Goal: Task Accomplishment & Management: Use online tool/utility

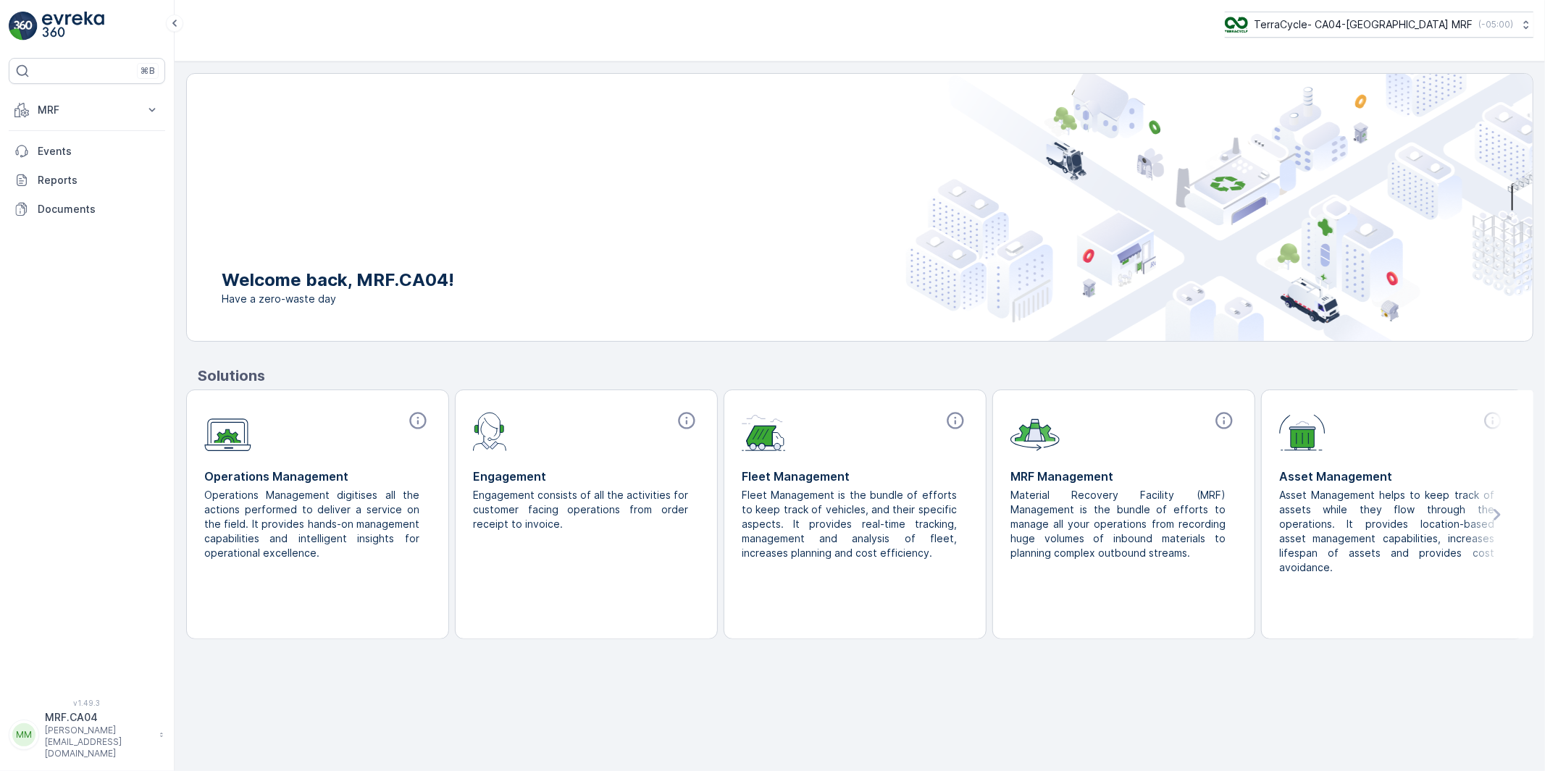
click at [72, 725] on p "MRF.CA04" at bounding box center [98, 717] width 107 height 14
click at [56, 708] on span "Log Out" at bounding box center [54, 710] width 39 height 14
click at [78, 138] on p "MRF" at bounding box center [87, 139] width 98 height 14
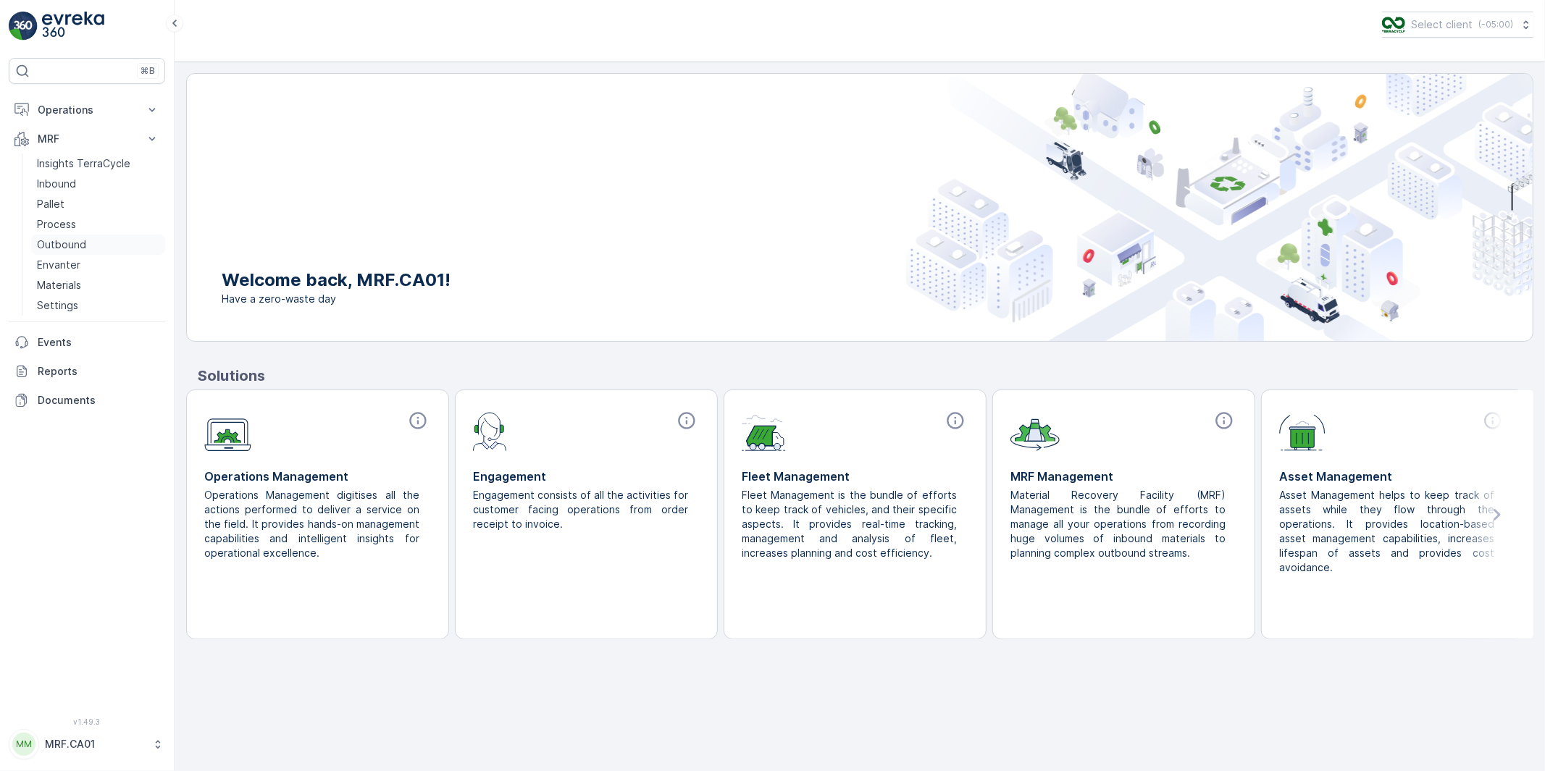
click at [63, 243] on p "Outbound" at bounding box center [61, 245] width 49 height 14
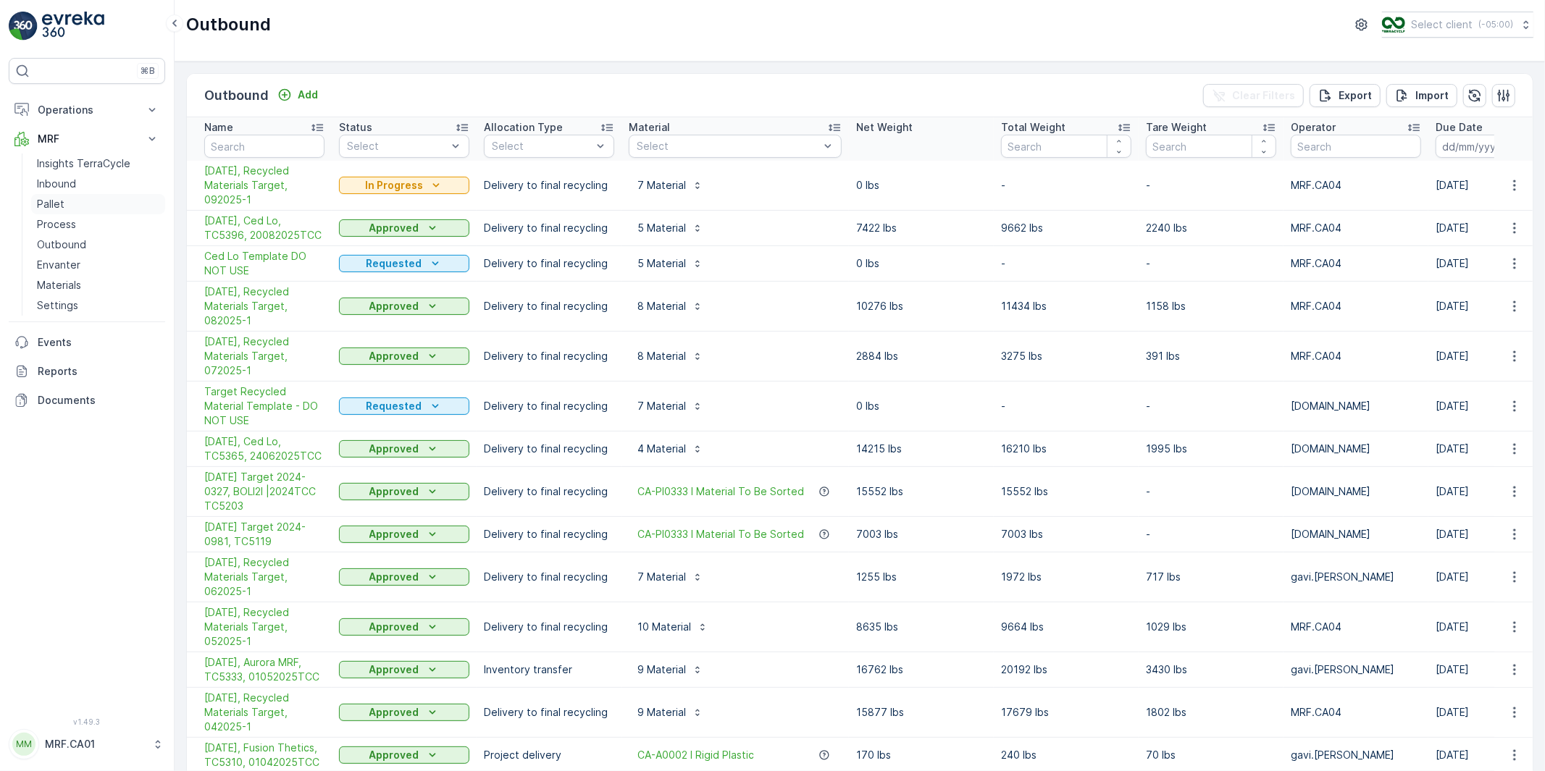
click at [52, 205] on p "Pallet" at bounding box center [51, 204] width 28 height 14
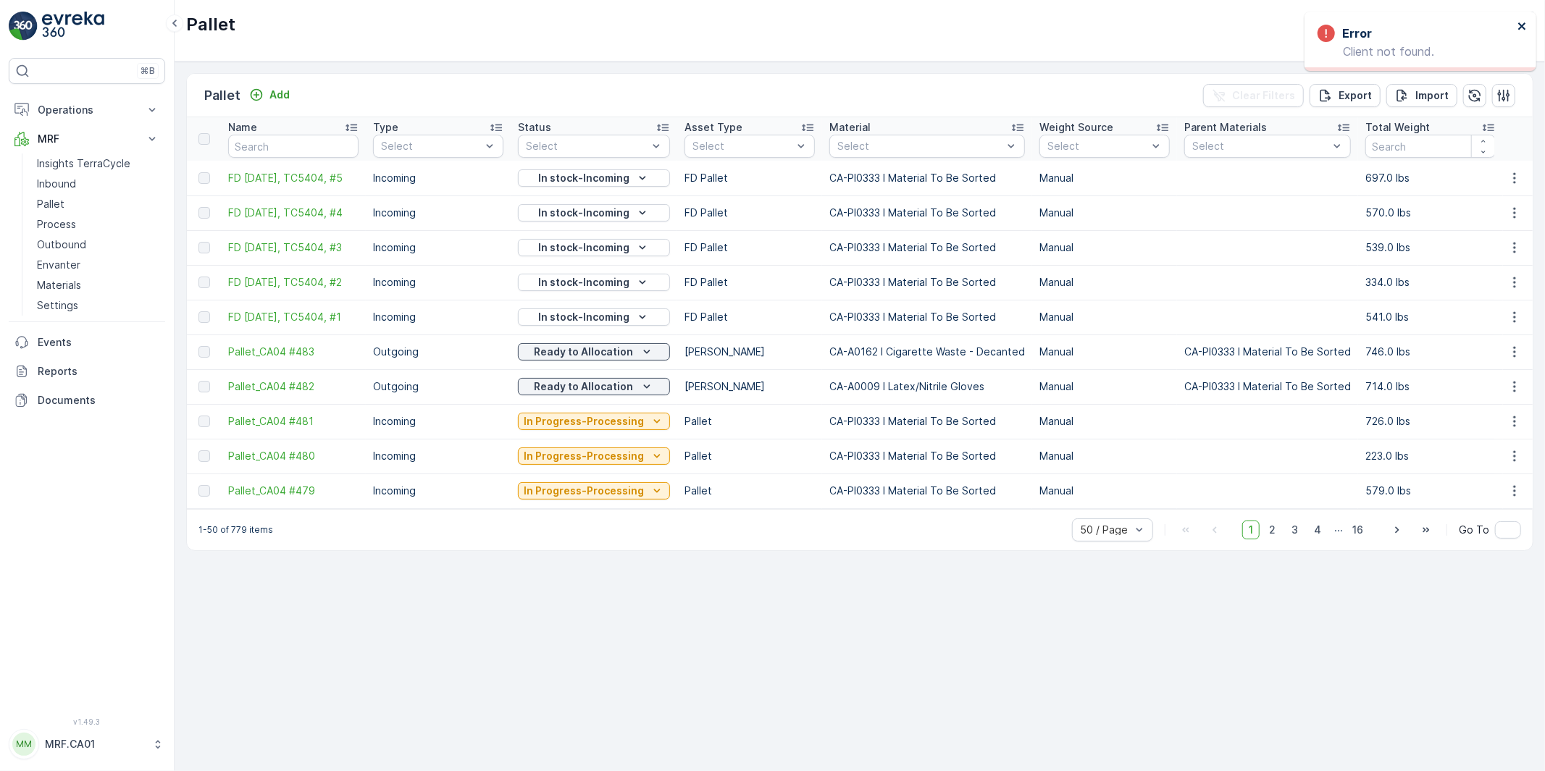
click at [1524, 25] on icon "close" at bounding box center [1521, 25] width 7 height 7
click at [49, 138] on p "MRF" at bounding box center [87, 139] width 98 height 14
click at [59, 100] on button "Operations" at bounding box center [87, 110] width 156 height 29
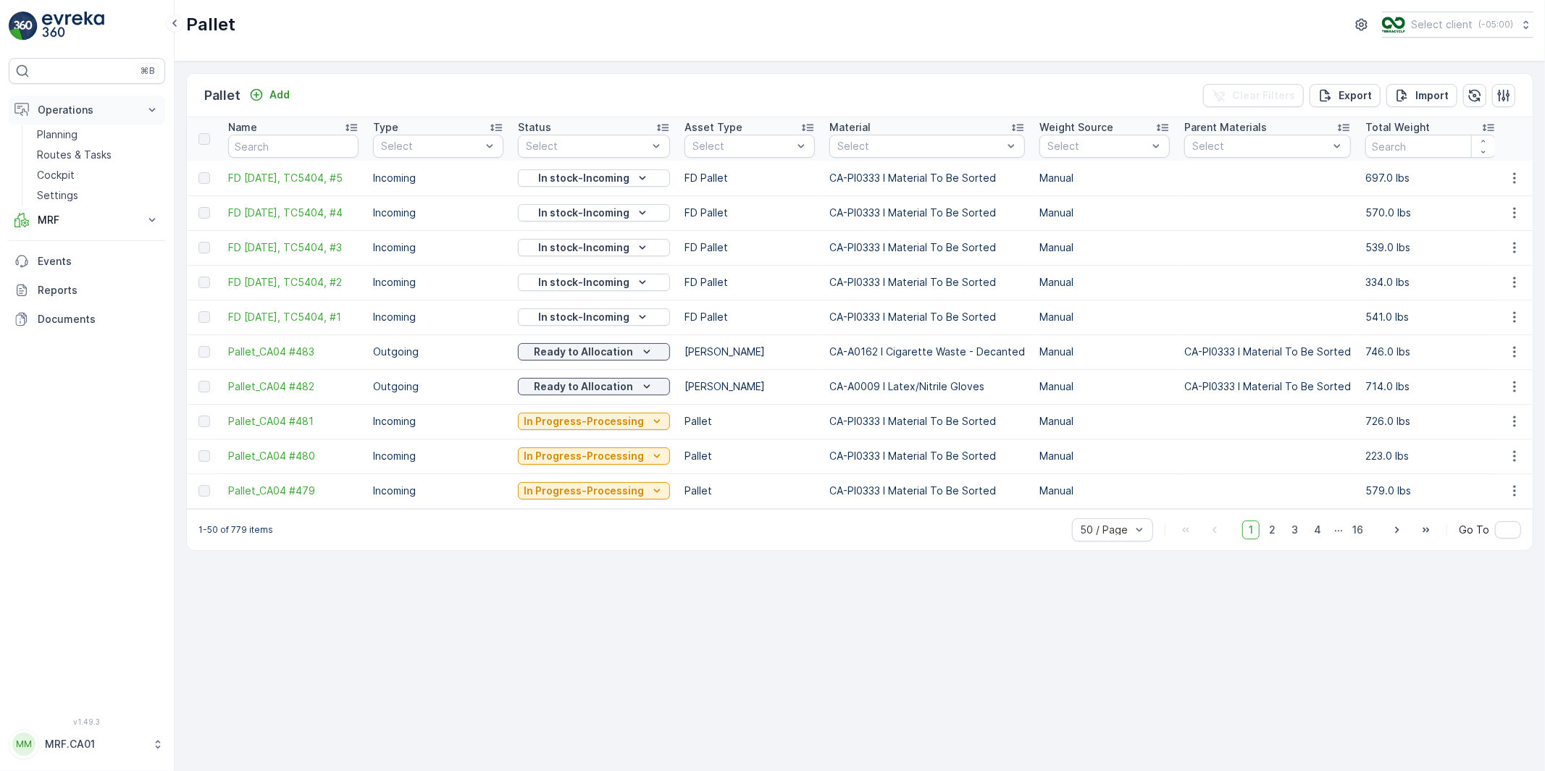
click at [59, 100] on button "Operations" at bounding box center [87, 110] width 156 height 29
click at [54, 141] on p "MRF" at bounding box center [87, 139] width 98 height 14
click at [59, 205] on p "Pallet" at bounding box center [51, 204] width 28 height 14
click at [1422, 31] on button "Select client ( -05:00 )" at bounding box center [1456, 25] width 153 height 26
click at [1412, 88] on span "TerraCycle-CA01-FTI" at bounding box center [1442, 89] width 103 height 14
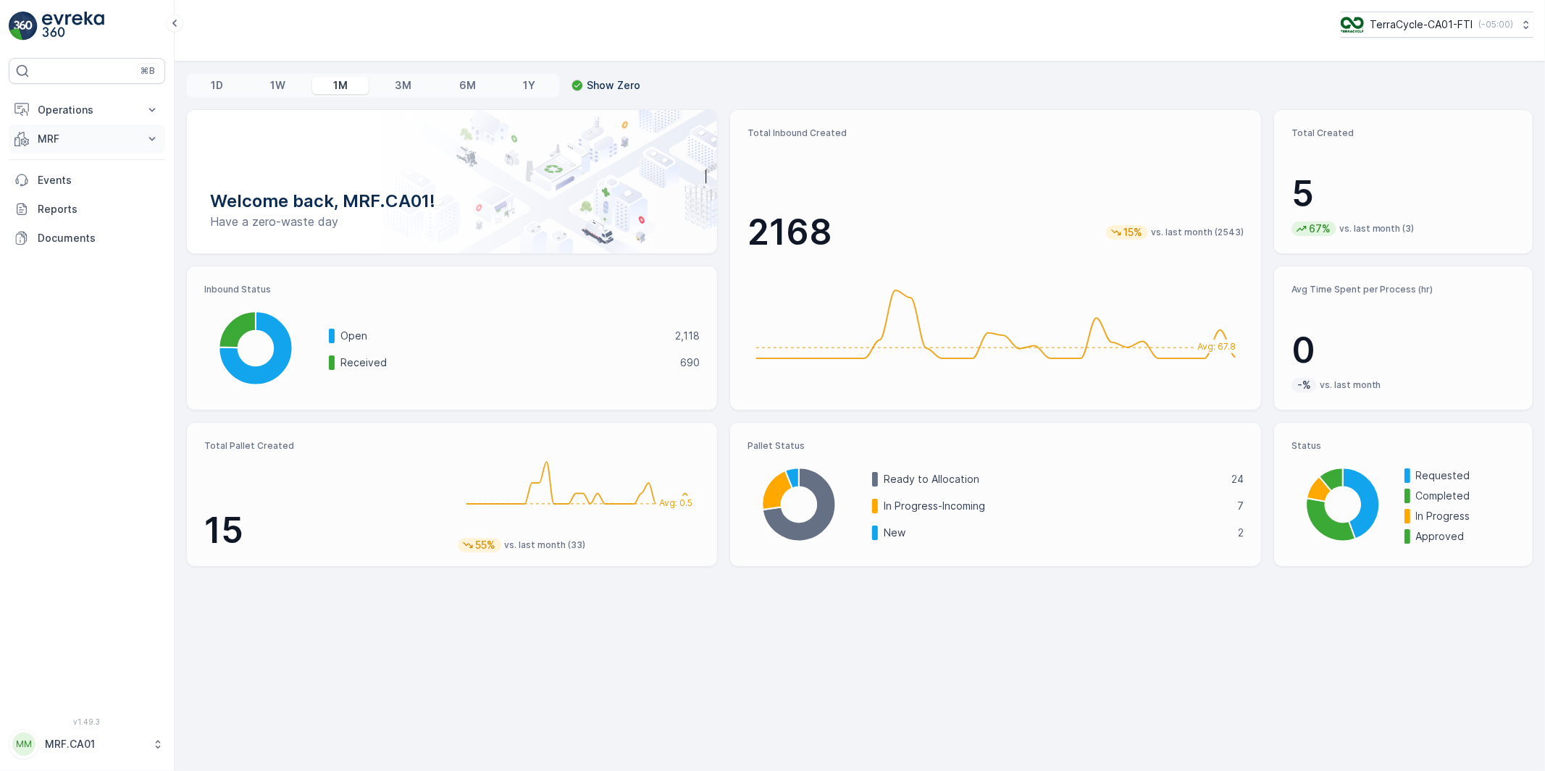
click at [51, 139] on p "MRF" at bounding box center [87, 139] width 98 height 14
click at [53, 205] on p "Pallet" at bounding box center [51, 204] width 28 height 14
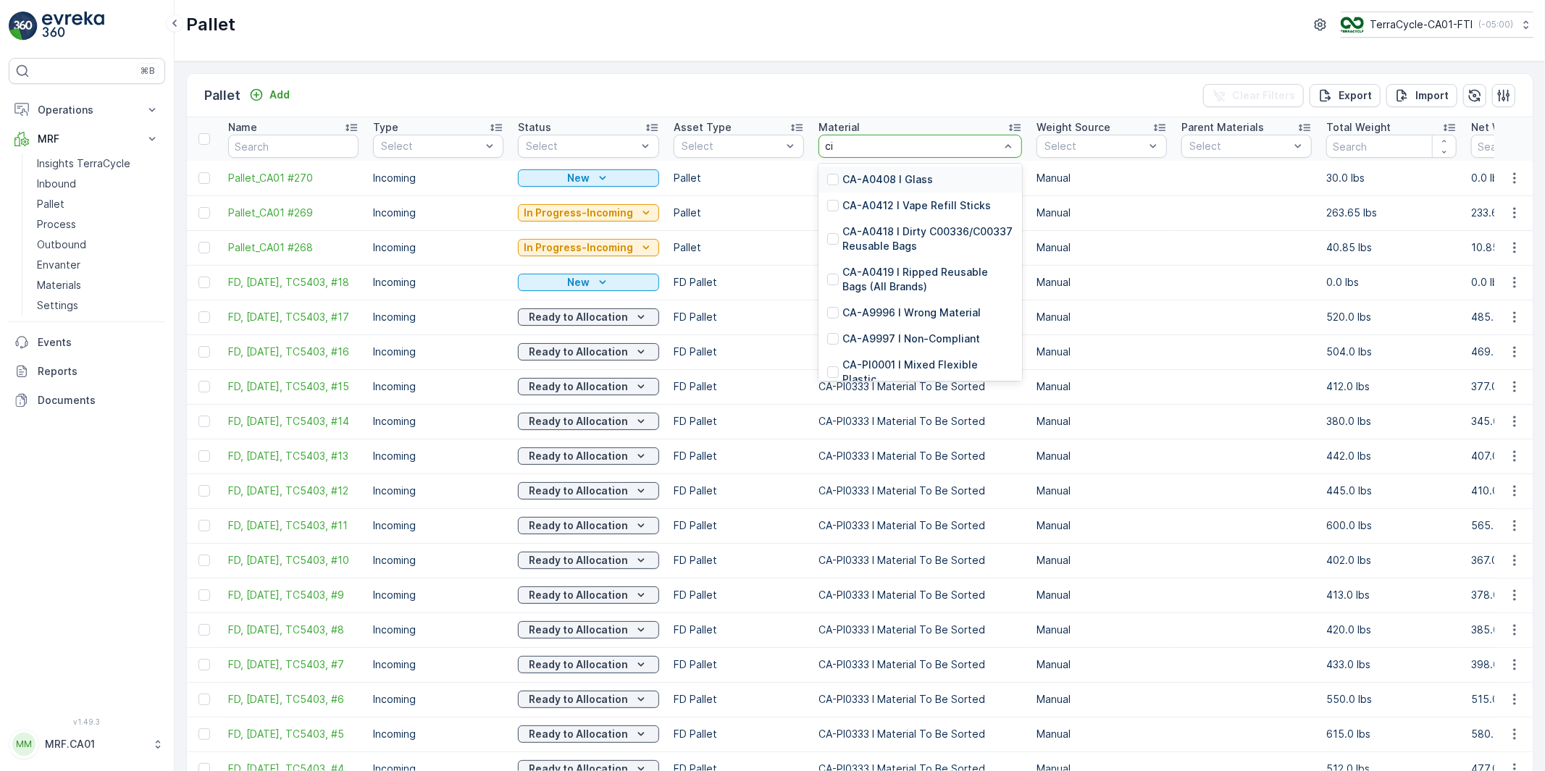
type input "cig"
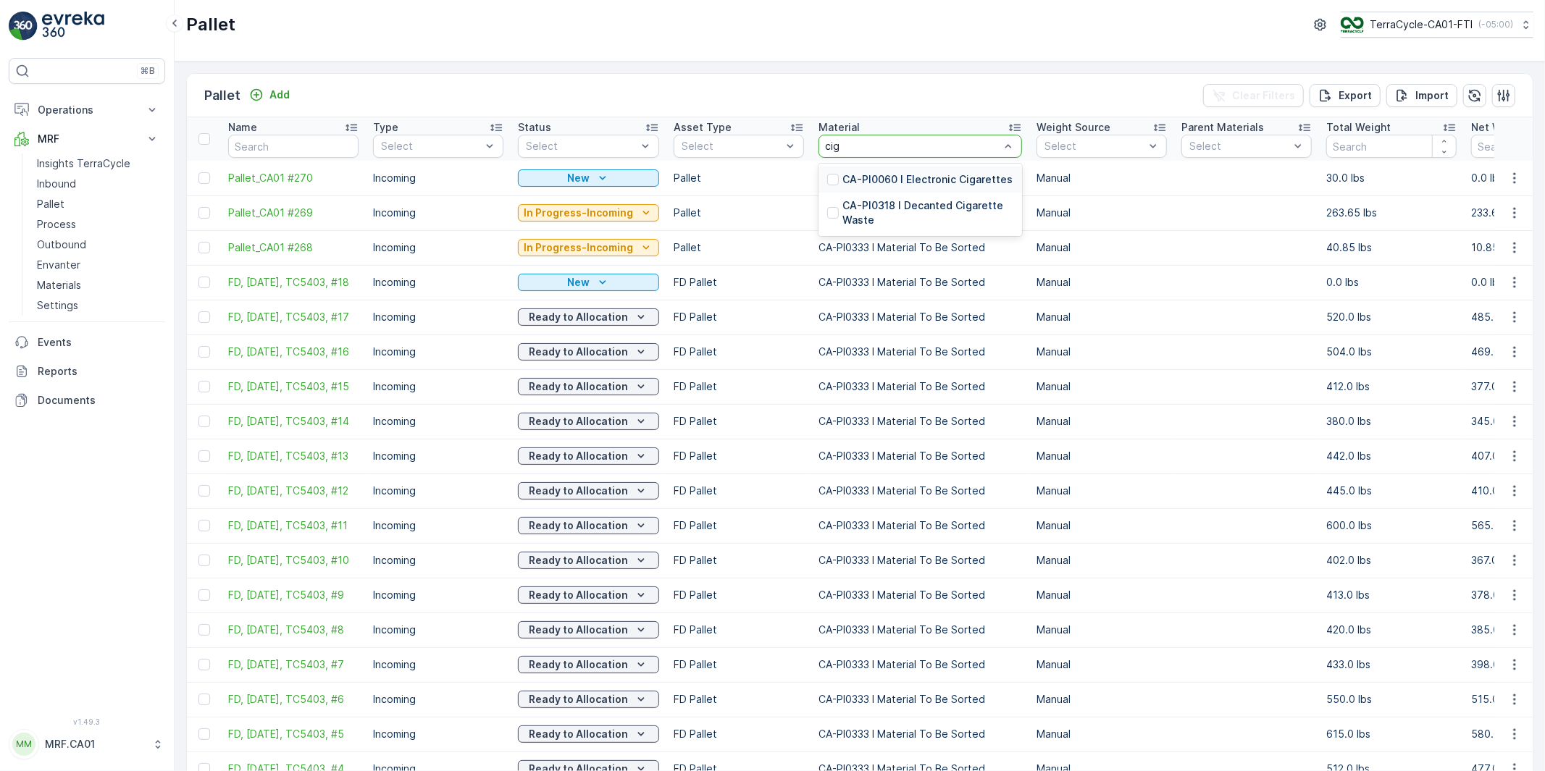
click at [860, 177] on p "CA-PI0060 I Electronic Cigarettes" at bounding box center [927, 179] width 170 height 14
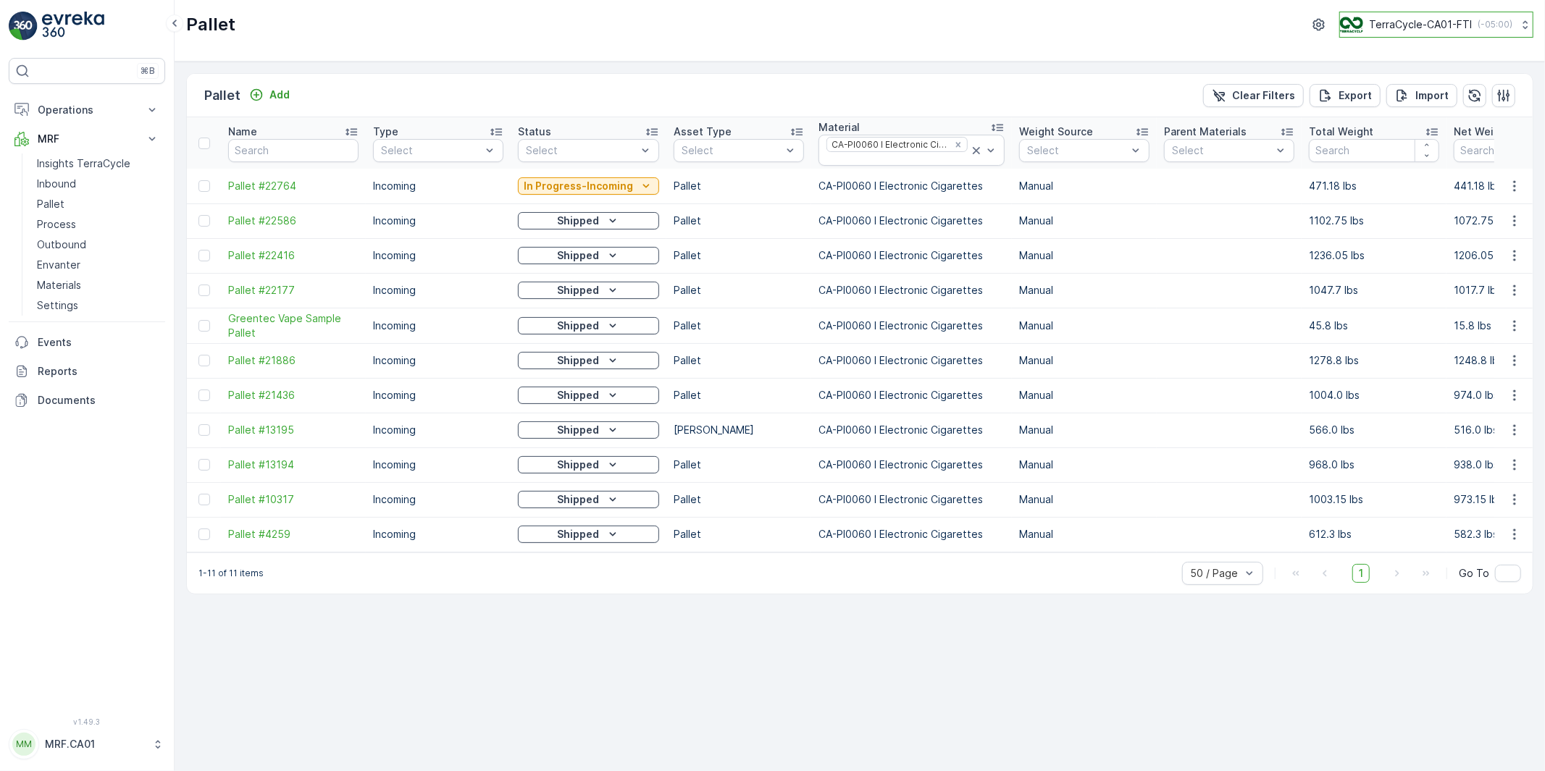
click at [1402, 28] on p "TerraCycle-CA01-FTI" at bounding box center [1420, 24] width 103 height 14
click at [288, 31] on div "Pallet TerraCycle-CA01-FTI ( -05:00 ) TerraCycle-CA01-FTI EST (-05:00)" at bounding box center [859, 25] width 1347 height 26
click at [90, 744] on p "MRF.CA01" at bounding box center [95, 744] width 100 height 14
click at [62, 713] on span "Log Out" at bounding box center [54, 710] width 39 height 14
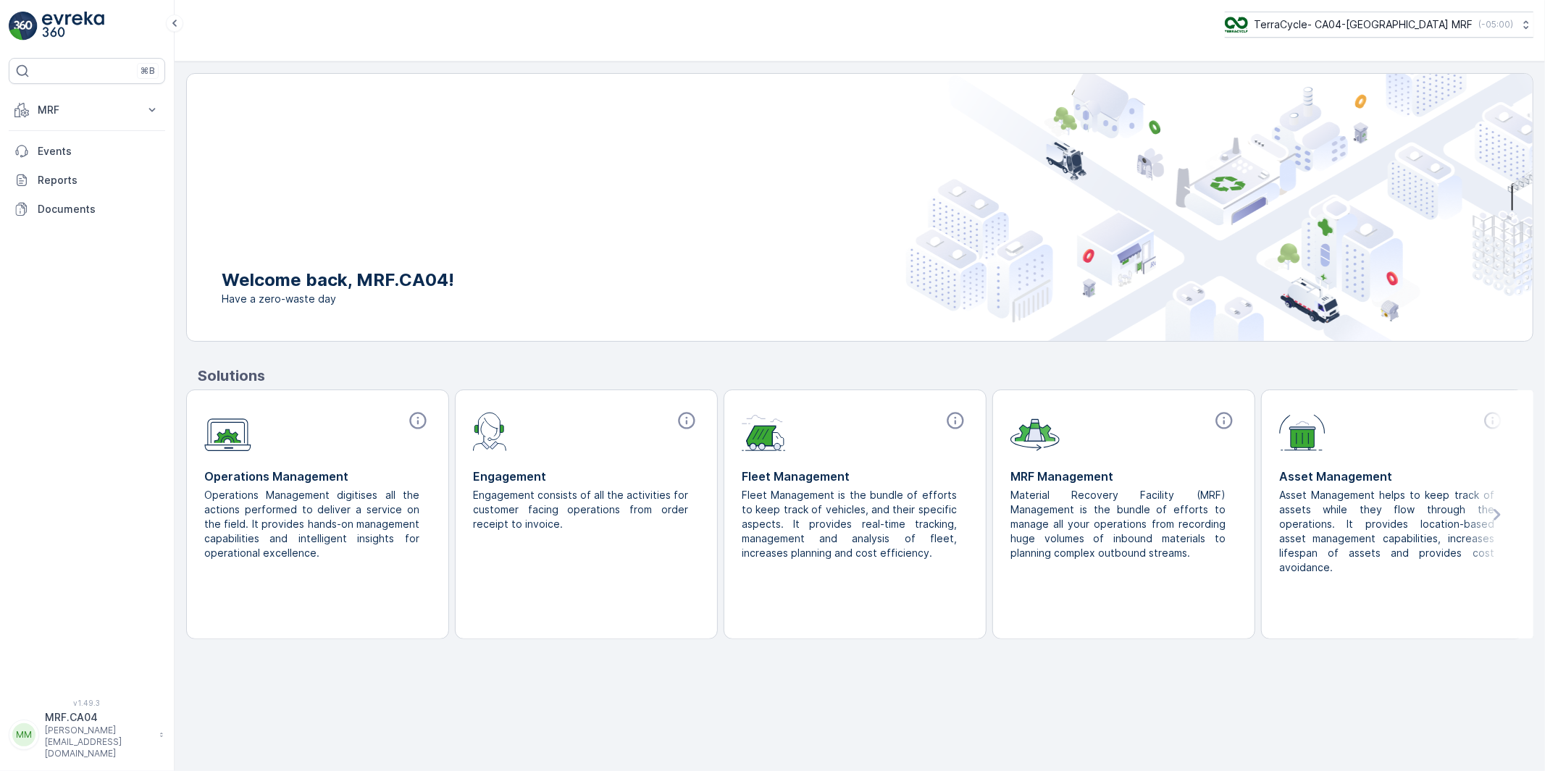
click at [96, 748] on p "monika.tuur@terracycle.com" at bounding box center [98, 742] width 107 height 35
click at [71, 712] on span "Log Out" at bounding box center [54, 710] width 39 height 14
click at [76, 725] on p "MRF.CA04" at bounding box center [98, 717] width 107 height 14
click at [49, 96] on button "MRF" at bounding box center [87, 110] width 156 height 29
click at [58, 190] on p "Process" at bounding box center [56, 195] width 39 height 14
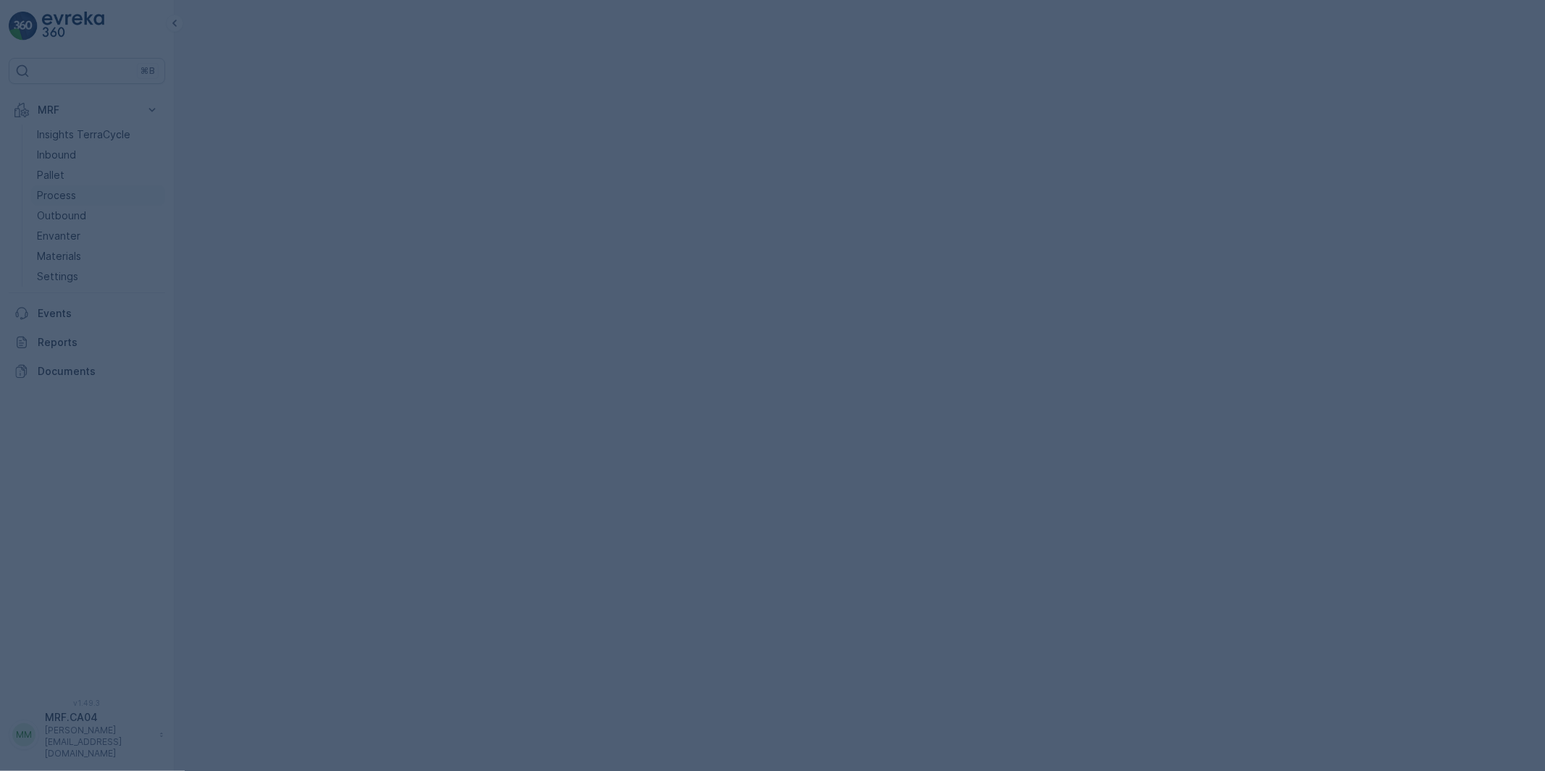
click at [58, 190] on div at bounding box center [772, 385] width 1545 height 771
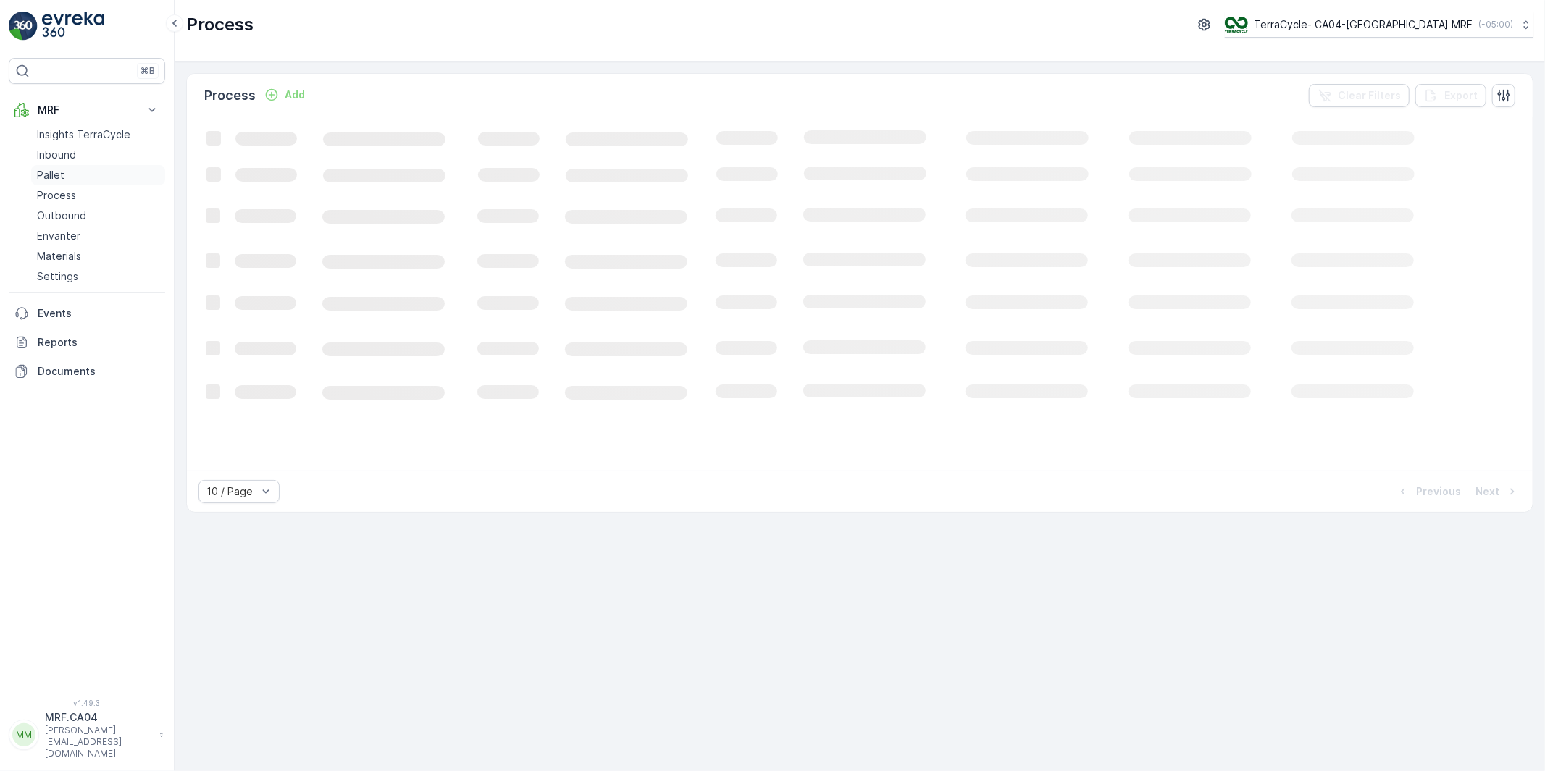
click at [52, 176] on p "Pallet" at bounding box center [51, 175] width 28 height 14
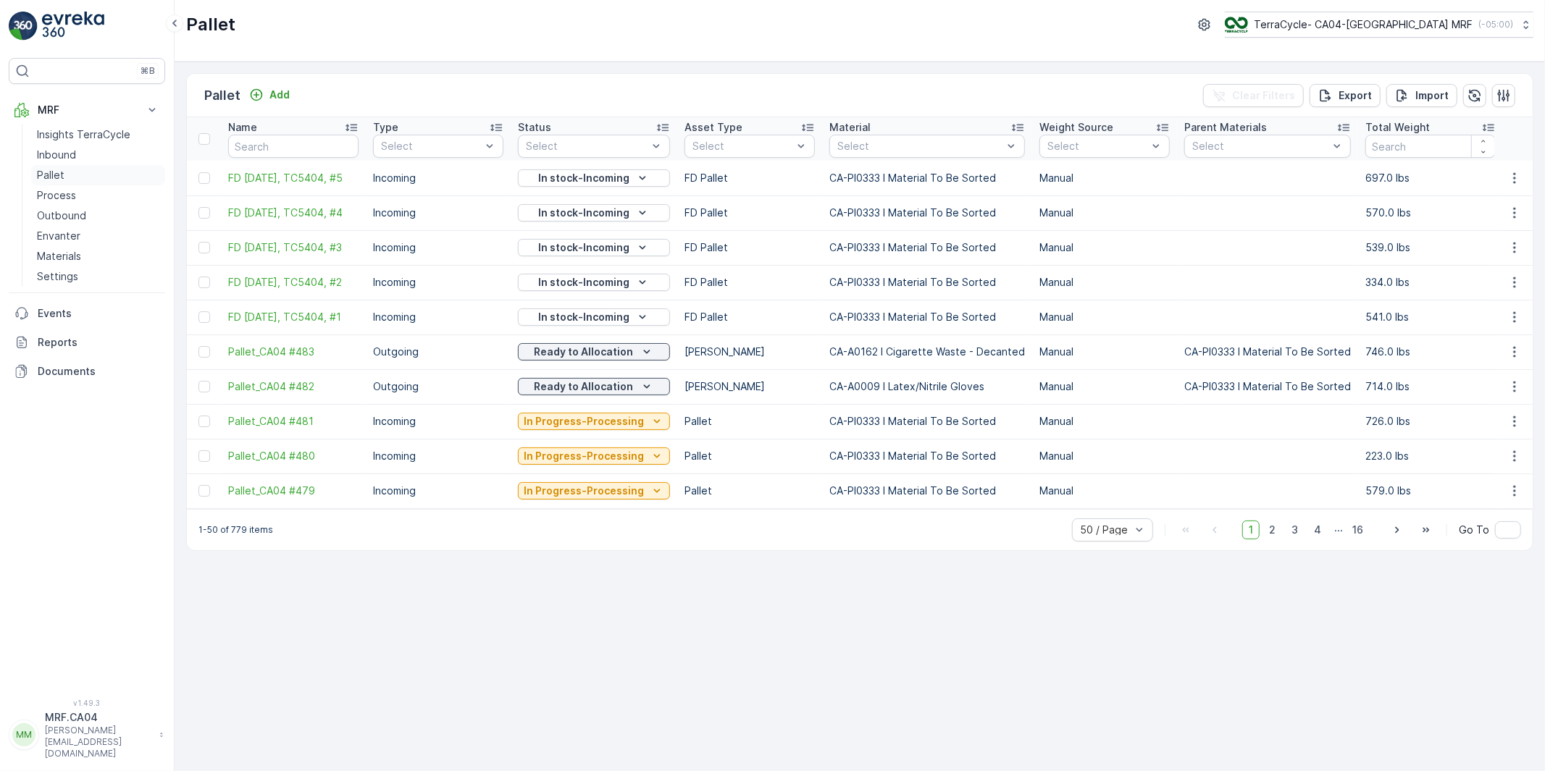
click at [52, 175] on p "Pallet" at bounding box center [51, 175] width 28 height 14
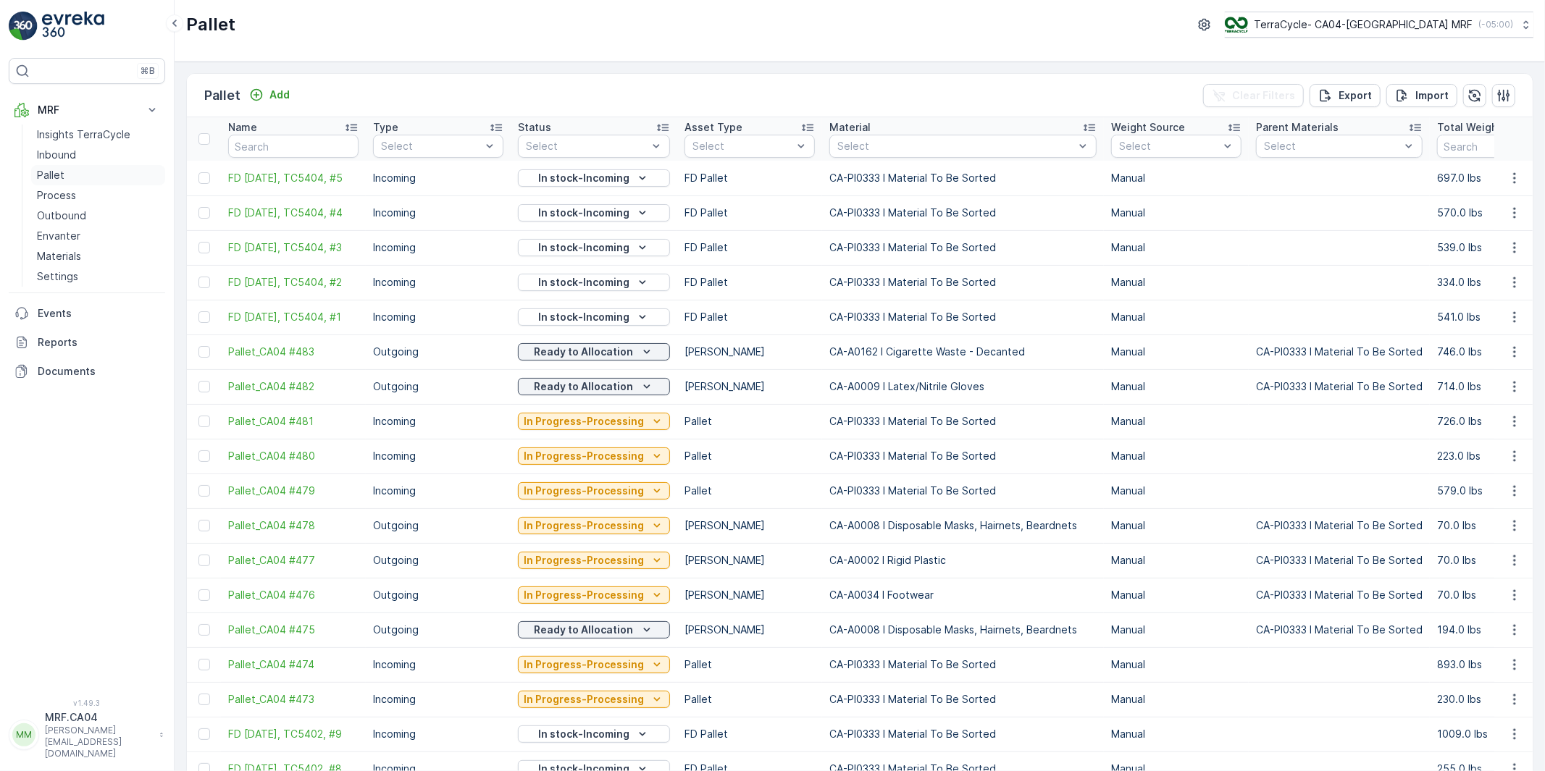
click at [52, 175] on p "Pallet" at bounding box center [51, 175] width 28 height 14
click at [1347, 93] on p "Export" at bounding box center [1354, 95] width 33 height 14
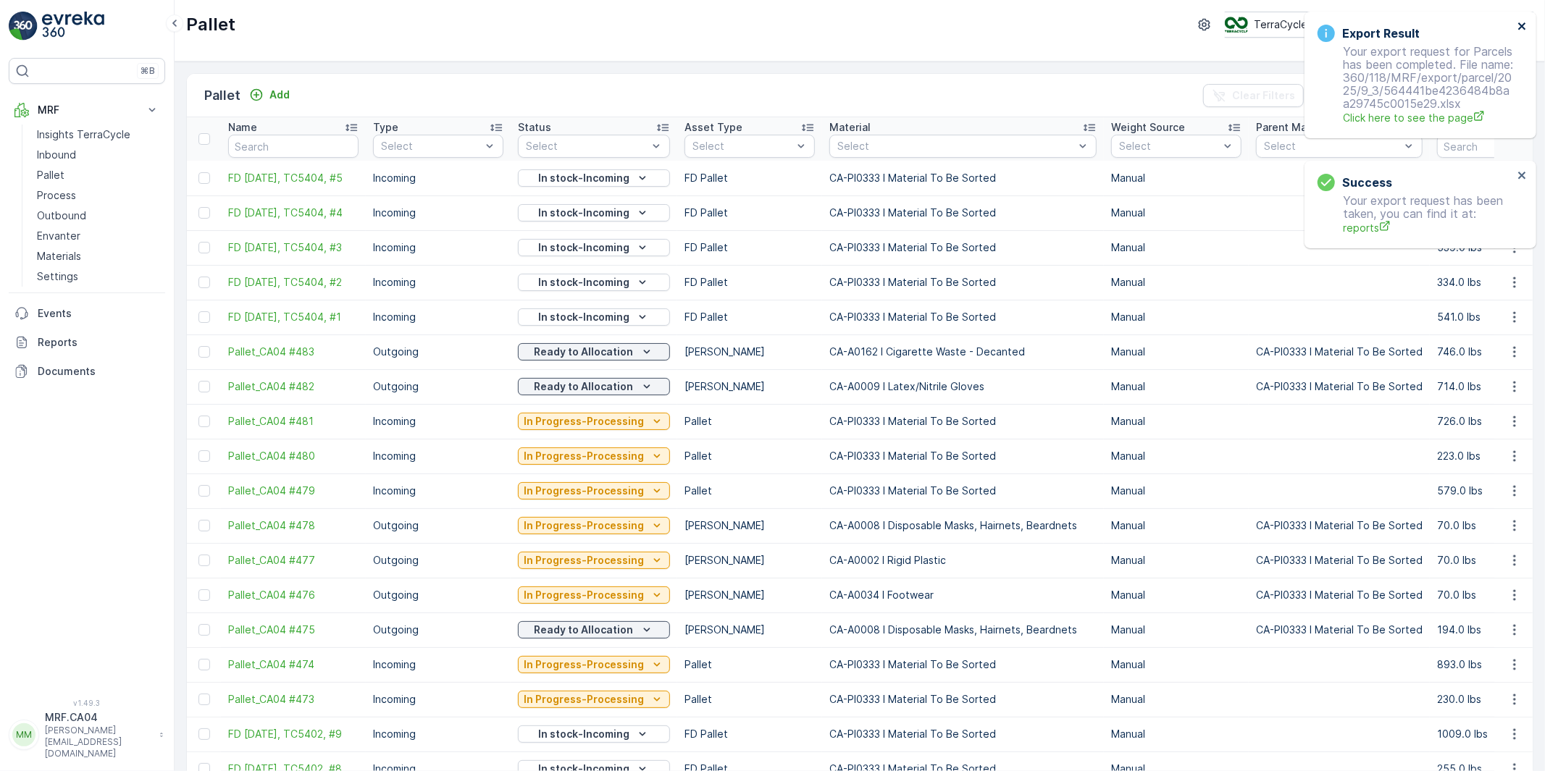
click at [1519, 24] on icon "close" at bounding box center [1522, 26] width 10 height 12
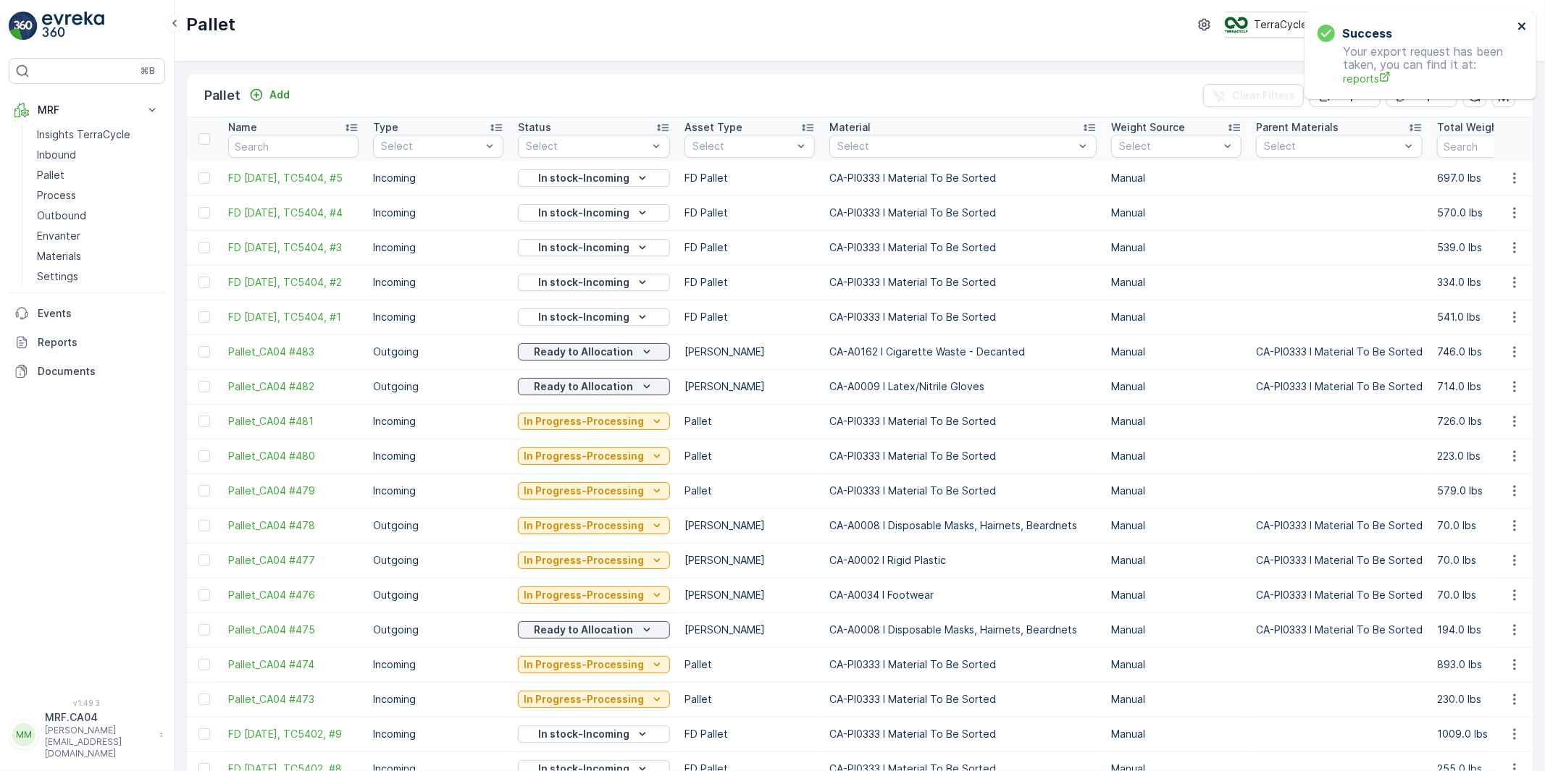
click at [1524, 26] on icon "close" at bounding box center [1522, 26] width 10 height 12
click at [55, 337] on p "Reports" at bounding box center [99, 342] width 122 height 14
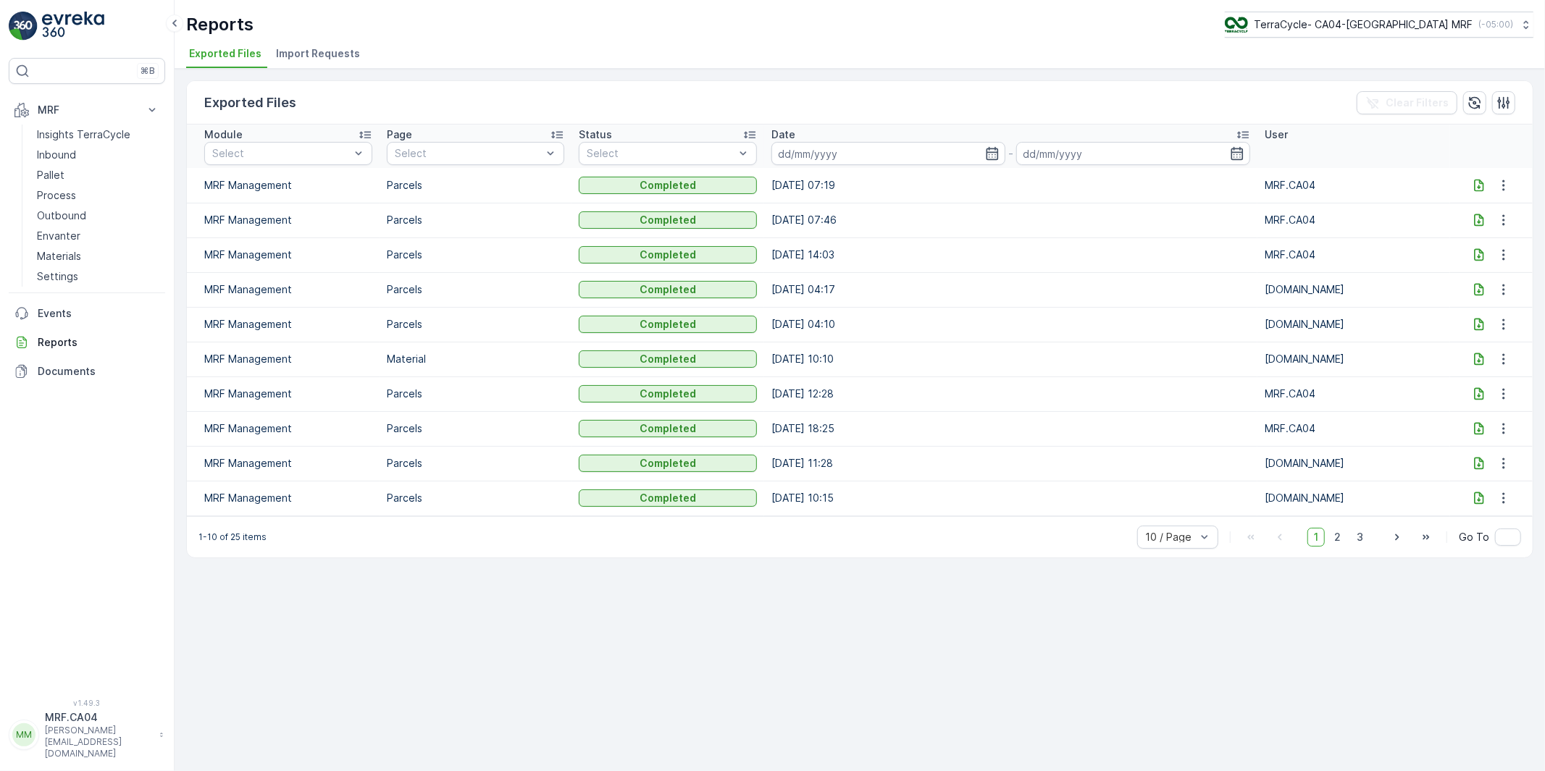
click at [1475, 183] on icon at bounding box center [1479, 185] width 14 height 14
